Goal: Check status: Check status

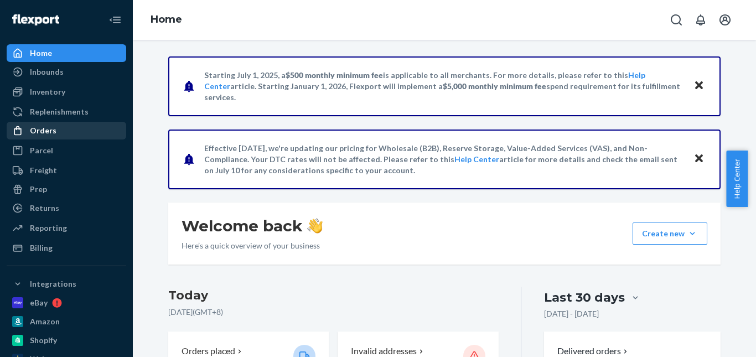
click at [67, 128] on div "Orders" at bounding box center [66, 130] width 117 height 15
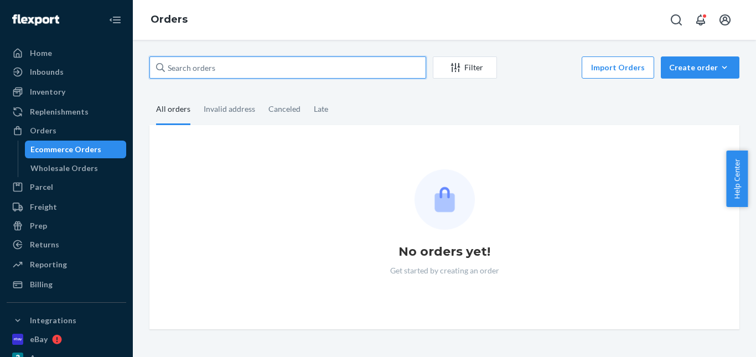
click at [243, 67] on input "text" at bounding box center [287, 67] width 277 height 22
paste input "[PERSON_NAME]"
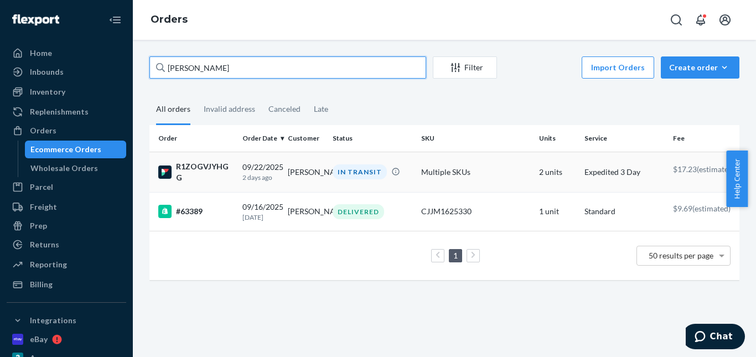
type input "[PERSON_NAME]"
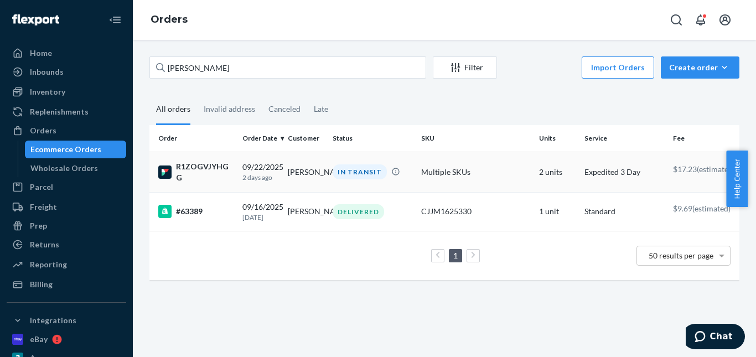
click at [353, 175] on div "IN TRANSIT" at bounding box center [359, 171] width 54 height 15
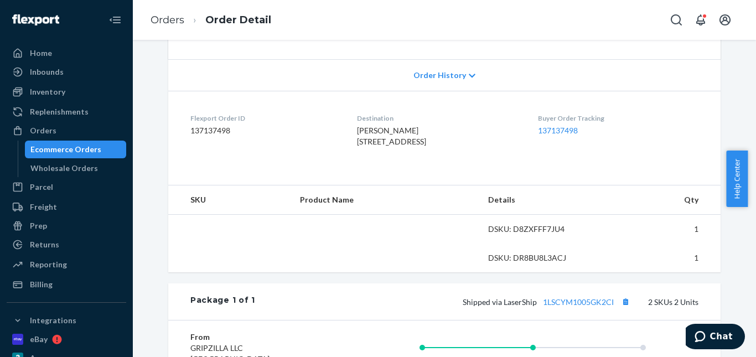
scroll to position [277, 0]
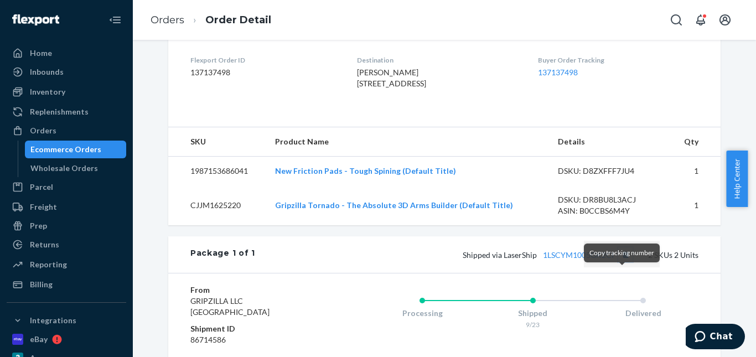
click at [626, 262] on button "Copy tracking number" at bounding box center [625, 254] width 14 height 14
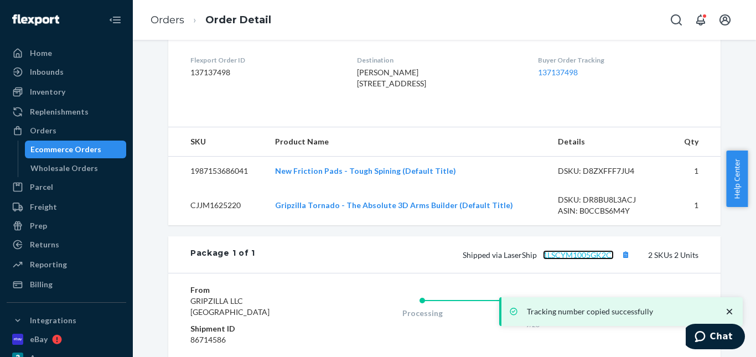
click at [573, 259] on link "1LSCYM1005GK2CI" at bounding box center [578, 254] width 71 height 9
